Goal: Transaction & Acquisition: Book appointment/travel/reservation

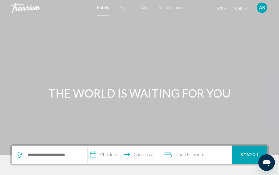
click at [180, 4] on div "Extra navigation items" at bounding box center [179, 8] width 6 height 8
click at [196, 31] on div "Main content" at bounding box center [139, 77] width 279 height 155
click at [180, 8] on div "Extra navigation items" at bounding box center [181, 8] width 2 height 2
click at [192, 35] on div "Main content" at bounding box center [139, 77] width 279 height 155
click at [261, 10] on span "AS" at bounding box center [262, 7] width 6 height 5
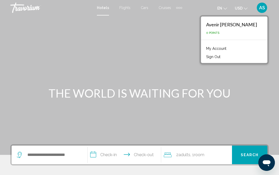
click at [254, 78] on div "Main content" at bounding box center [139, 77] width 279 height 155
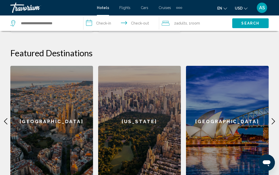
scroll to position [194, 0]
click at [274, 119] on icon "Main content" at bounding box center [273, 122] width 6 height 6
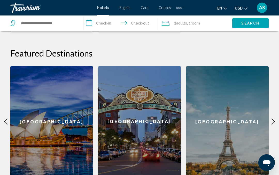
click at [273, 119] on icon "Main content" at bounding box center [273, 122] width 6 height 6
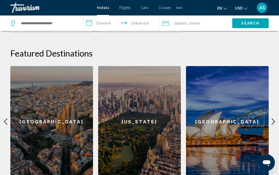
click at [273, 119] on icon "Main content" at bounding box center [273, 122] width 6 height 6
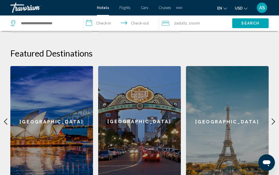
click at [276, 119] on icon "Main content" at bounding box center [273, 122] width 6 height 6
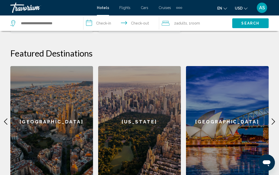
click at [276, 119] on icon "Main content" at bounding box center [273, 122] width 6 height 6
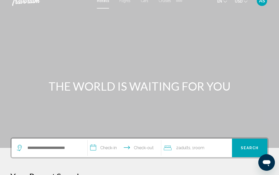
scroll to position [0, 0]
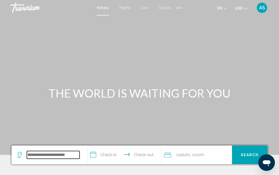
click at [53, 153] on input "Search widget" at bounding box center [53, 155] width 53 height 8
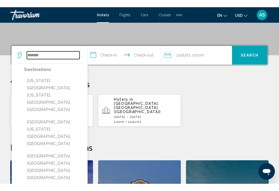
scroll to position [107, 0]
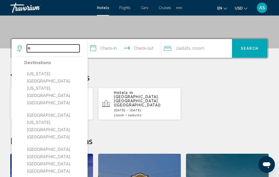
type input "*"
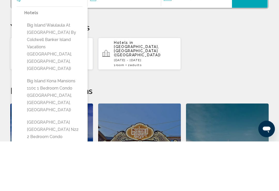
click at [67, 70] on button "Big Island Waiulaula at [GEOGRAPHIC_DATA] by Coldwell Banker Island Vacations (…" at bounding box center [53, 96] width 58 height 53
type input "**********"
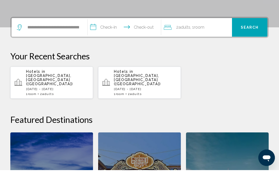
click at [111, 39] on input "**********" at bounding box center [125, 49] width 75 height 20
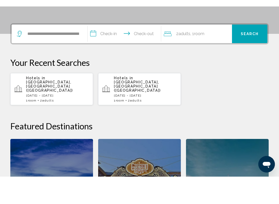
scroll to position [128, 0]
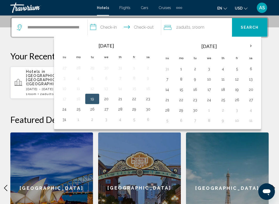
click at [249, 45] on th "Next month" at bounding box center [251, 45] width 14 height 11
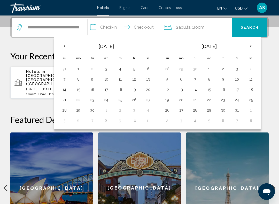
click at [250, 45] on th "Next month" at bounding box center [251, 45] width 14 height 11
click at [240, 80] on button "7" at bounding box center [237, 79] width 8 height 7
click at [239, 87] on button "14" at bounding box center [237, 89] width 8 height 7
type input "**********"
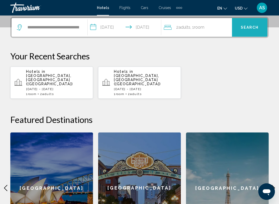
click at [254, 28] on span "Search" at bounding box center [250, 28] width 18 height 4
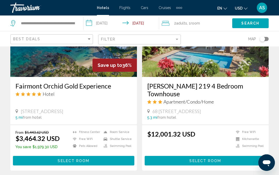
scroll to position [446, 0]
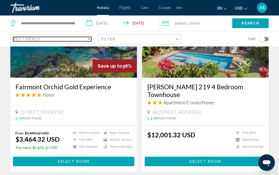
click at [89, 40] on div "Sort by" at bounding box center [89, 39] width 5 height 4
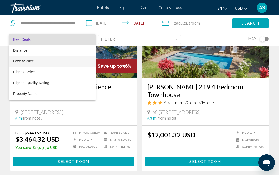
click at [44, 59] on span "Lowest Price" at bounding box center [52, 61] width 78 height 11
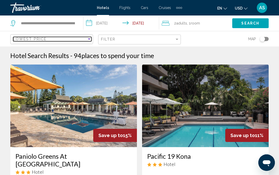
click at [75, 40] on div "Lowest Price" at bounding box center [50, 39] width 74 height 4
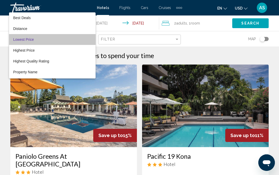
click at [78, 40] on span "Lowest Price" at bounding box center [52, 39] width 78 height 11
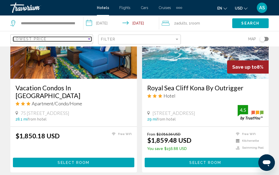
scroll to position [648, 0]
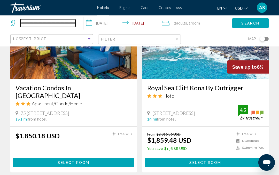
click at [63, 22] on input "**********" at bounding box center [47, 23] width 55 height 8
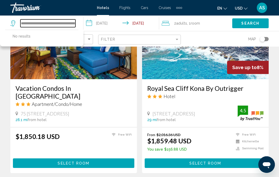
click at [71, 26] on input "**********" at bounding box center [47, 23] width 55 height 8
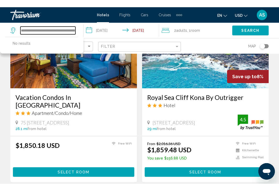
scroll to position [646, 0]
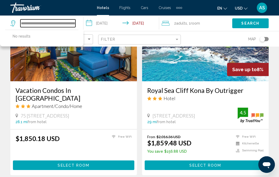
click at [61, 20] on input "**********" at bounding box center [47, 23] width 55 height 8
type input "**********"
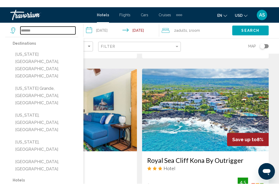
scroll to position [577, 0]
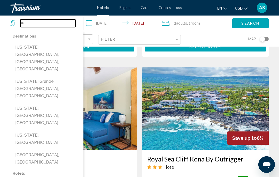
type input "*"
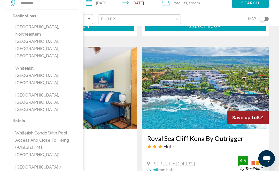
click at [62, 84] on button "Whitefish, [GEOGRAPHIC_DATA], [GEOGRAPHIC_DATA]" at bounding box center [46, 96] width 66 height 24
type input "**********"
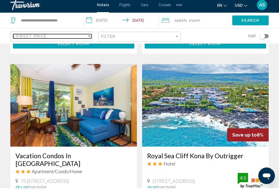
click at [89, 37] on div "Sort by" at bounding box center [89, 39] width 5 height 4
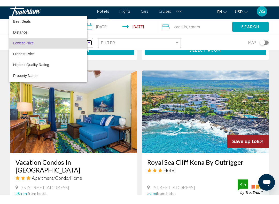
scroll to position [580, 0]
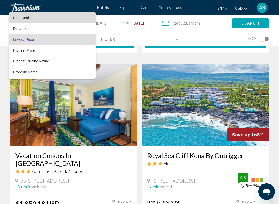
click at [72, 19] on span "Best Deals" at bounding box center [52, 17] width 78 height 11
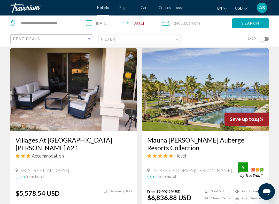
click at [254, 24] on span "Search" at bounding box center [250, 23] width 18 height 4
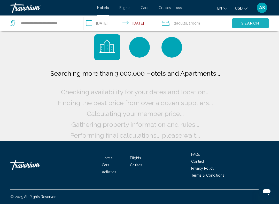
scroll to position [4, 0]
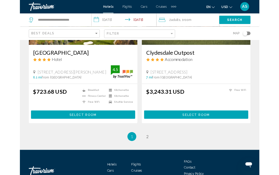
scroll to position [1033, 0]
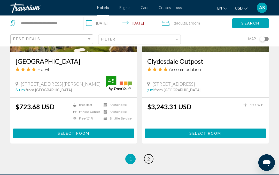
click at [148, 156] on span "2" at bounding box center [148, 159] width 3 height 6
